Goal: Task Accomplishment & Management: Use online tool/utility

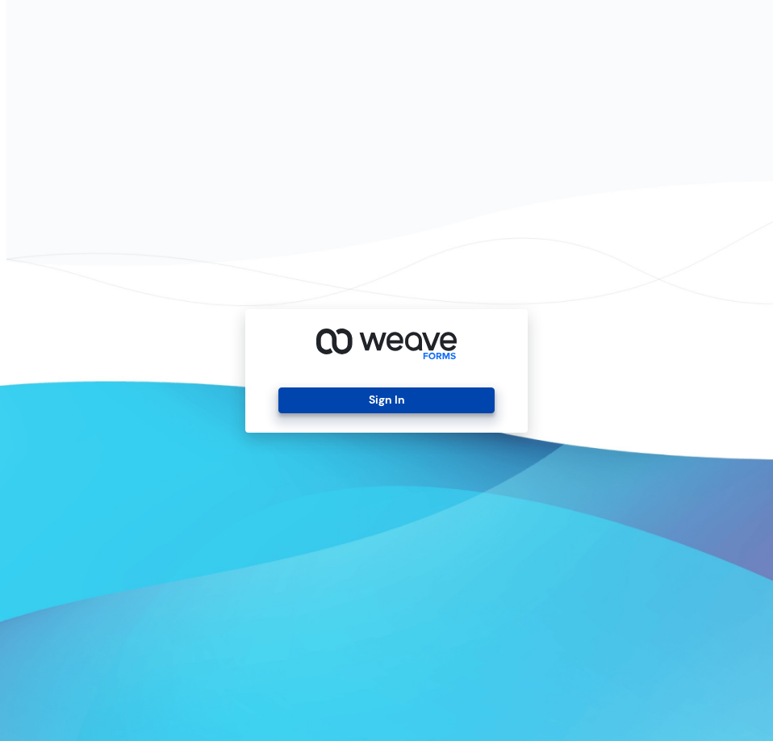
click at [389, 404] on button "Sign In" at bounding box center [386, 400] width 216 height 26
